Goal: Navigation & Orientation: Locate item on page

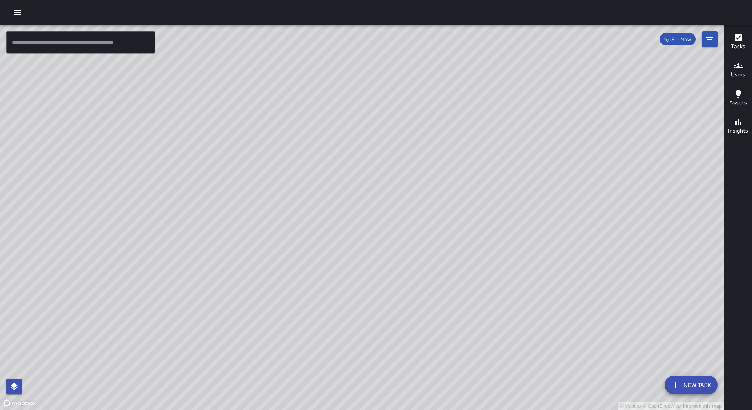
click at [388, 189] on div "© Mapbox © OpenStreetMap Improve this map" at bounding box center [362, 217] width 724 height 385
click at [179, 188] on div "© Mapbox © OpenStreetMap Improve this map" at bounding box center [362, 217] width 724 height 385
click at [529, 102] on div "© Mapbox © OpenStreetMap Improve this map" at bounding box center [362, 217] width 724 height 385
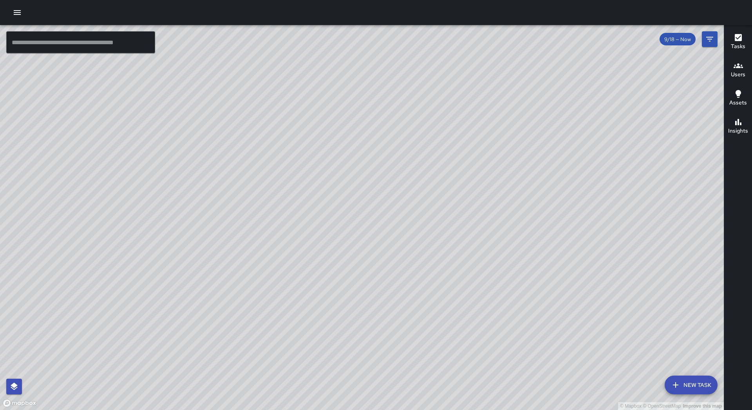
click at [534, 178] on div "© Mapbox © OpenStreetMap Improve this map" at bounding box center [362, 217] width 724 height 385
click at [535, 179] on div "© Mapbox © OpenStreetMap Improve this map" at bounding box center [362, 217] width 724 height 385
click at [559, 188] on div "© Mapbox © OpenStreetMap Improve this map" at bounding box center [362, 217] width 724 height 385
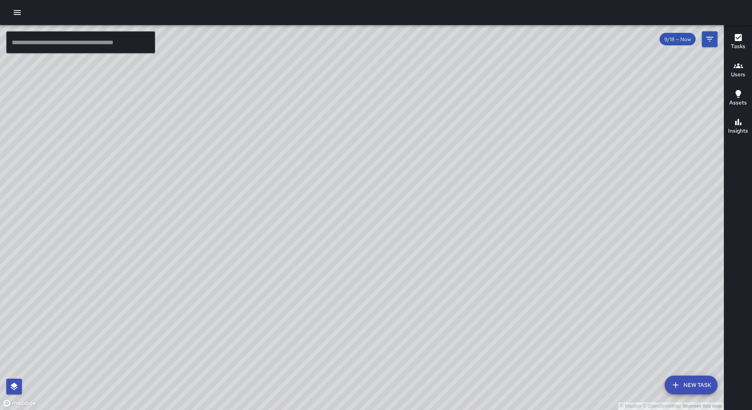
click at [559, 188] on div "© Mapbox © OpenStreetMap Improve this map" at bounding box center [362, 217] width 724 height 385
click at [375, 244] on div "© Mapbox © OpenStreetMap Improve this map" at bounding box center [362, 217] width 724 height 385
